Goal: Transaction & Acquisition: Download file/media

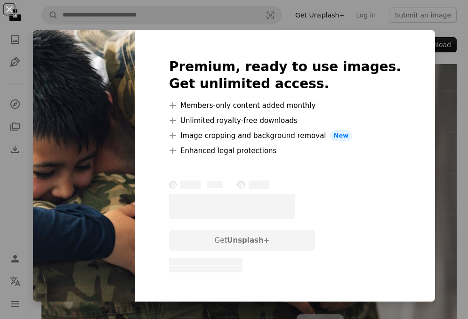
scroll to position [47, 0]
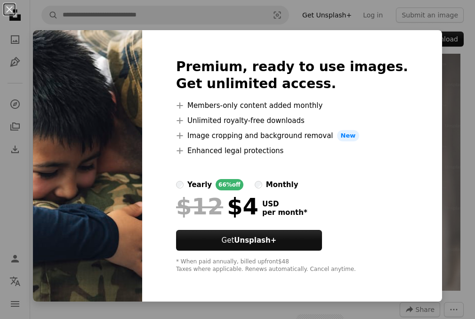
click at [231, 22] on div "An X shape Premium, ready to use images. Get unlimited access. A plus sign Memb…" at bounding box center [237, 159] width 475 height 319
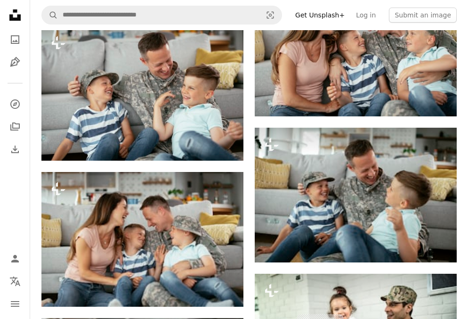
scroll to position [2119, 0]
